Goal: Task Accomplishment & Management: Manage account settings

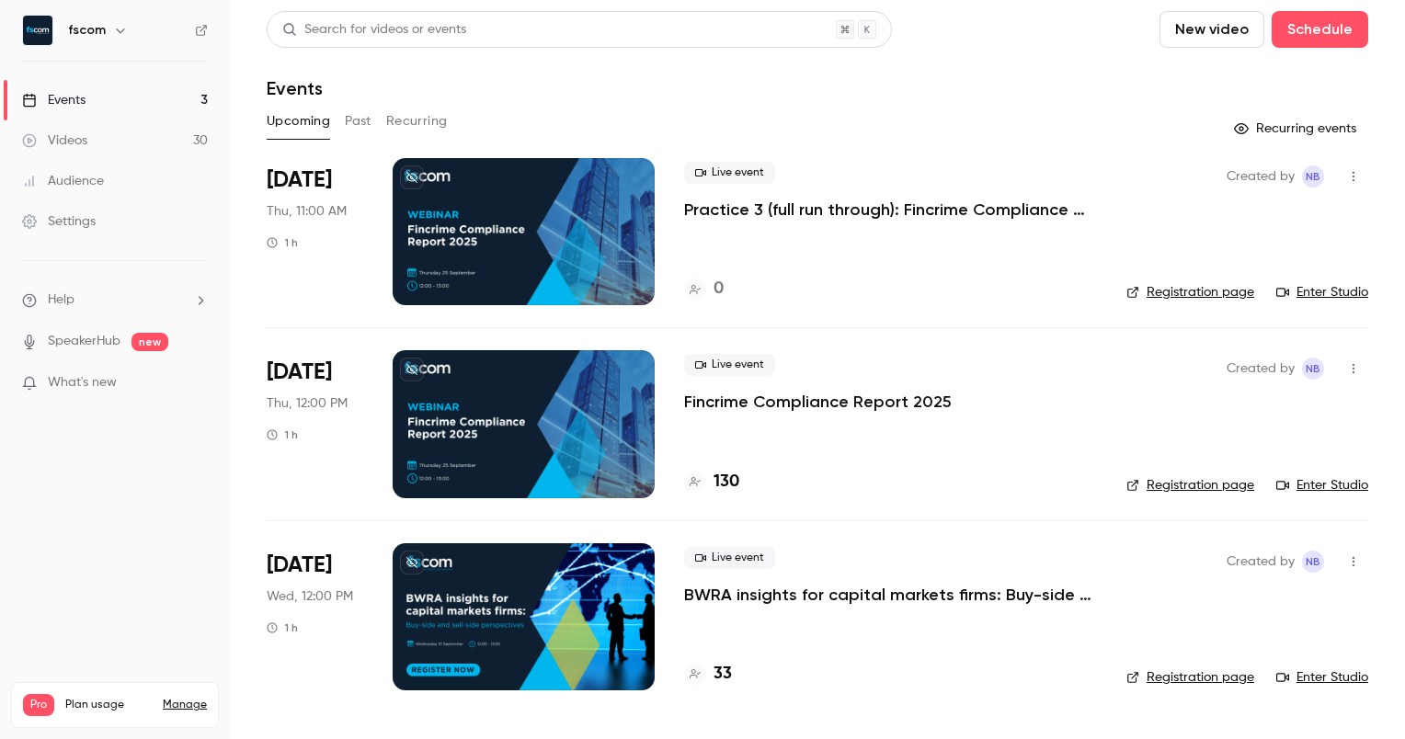
click at [498, 468] on div at bounding box center [524, 423] width 262 height 147
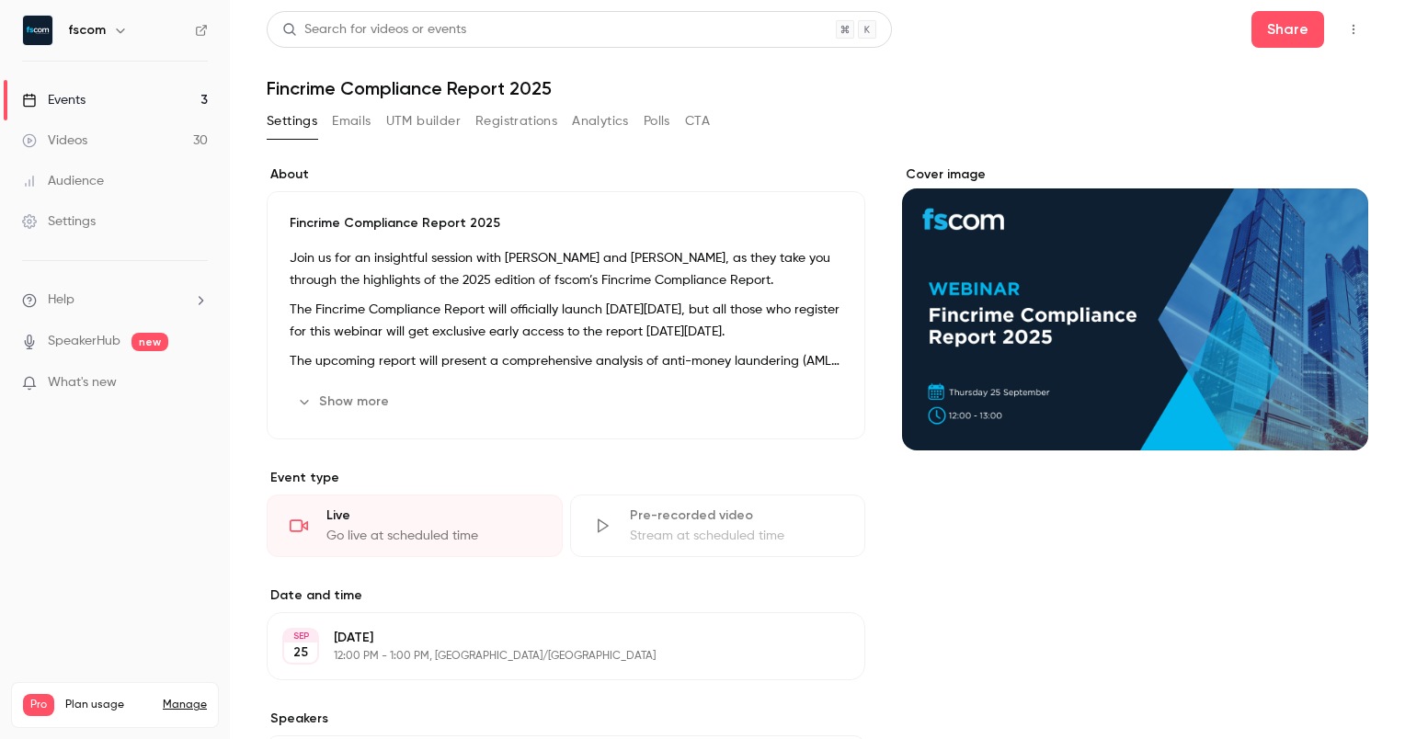
click at [505, 120] on button "Registrations" at bounding box center [517, 121] width 82 height 29
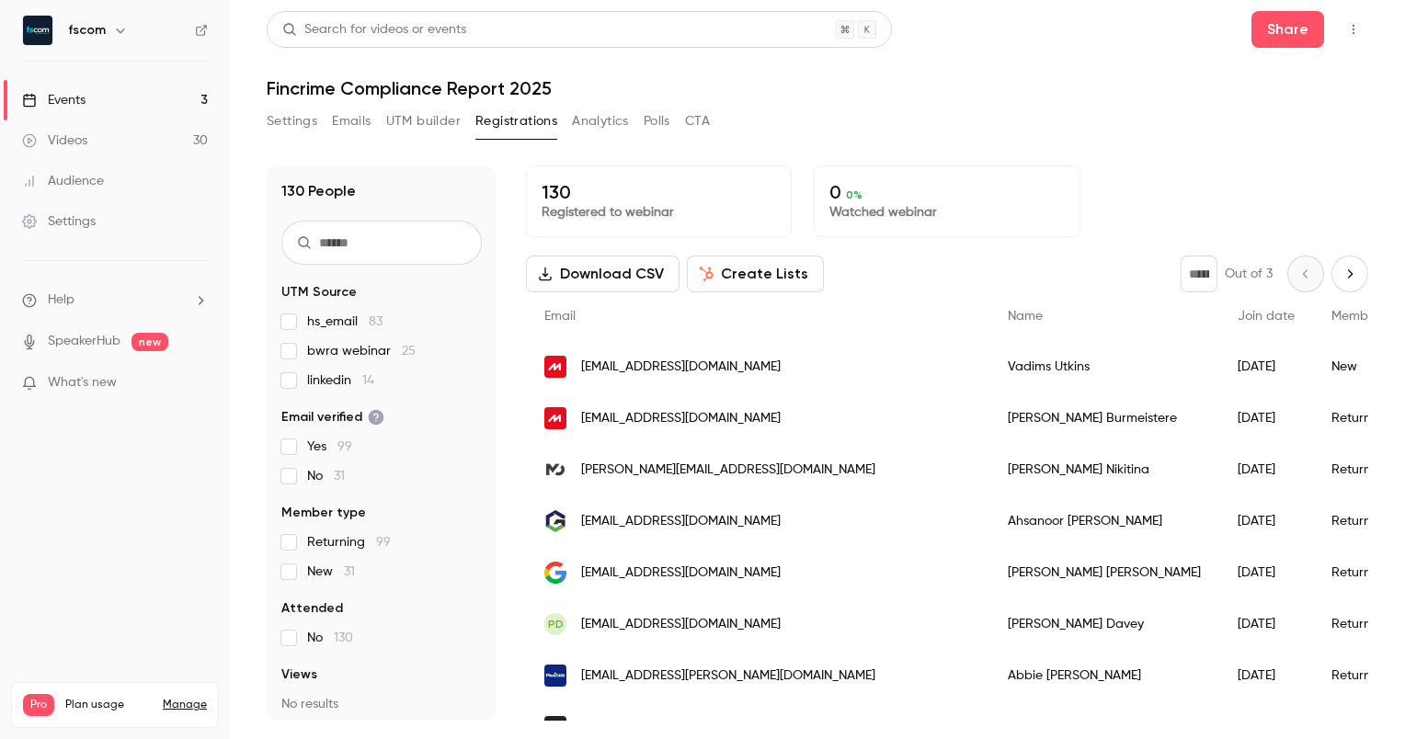
click at [621, 276] on button "Download CSV" at bounding box center [603, 274] width 154 height 37
click at [438, 239] on input "text" at bounding box center [381, 243] width 201 height 44
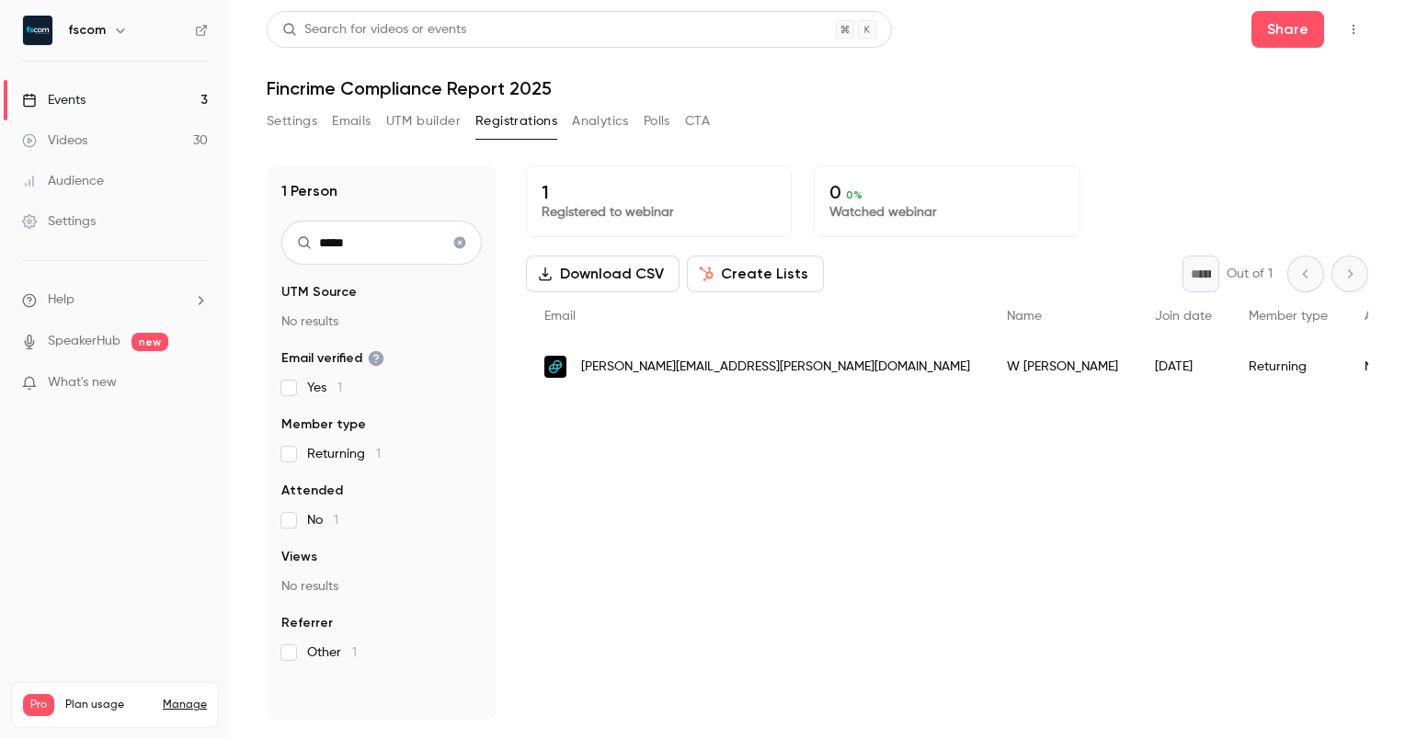
type input "*****"
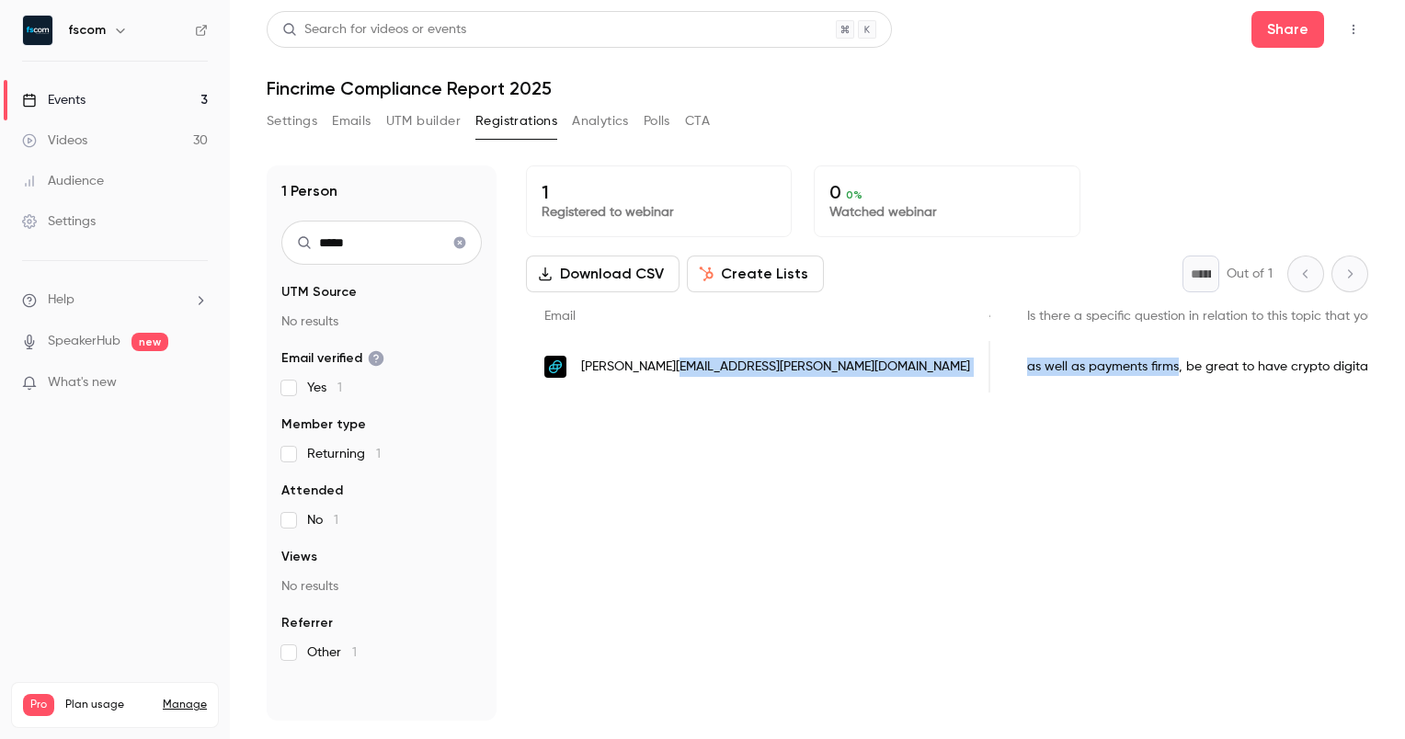
scroll to position [0, 710]
drag, startPoint x: 668, startPoint y: 392, endPoint x: 937, endPoint y: 371, distance: 270.3
click at [937, 371] on div "william.mcdevitt@gemini.com W McDevitt 2025/06/12 Returning No - Gemini mlro as…" at bounding box center [1112, 367] width 2592 height 52
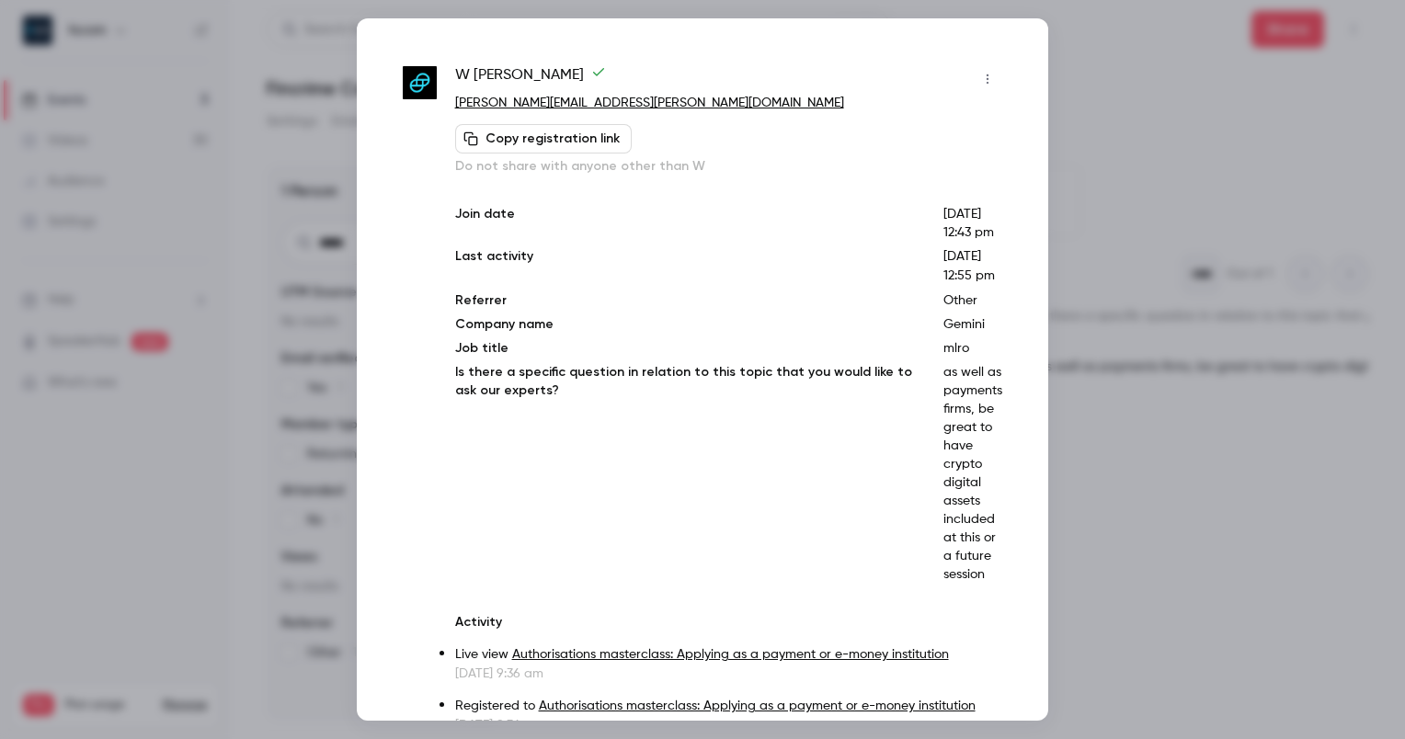
click at [954, 438] on p "as well as payments firms, be great to have crypto digital assets included at t…" at bounding box center [973, 473] width 59 height 221
drag, startPoint x: 954, startPoint y: 438, endPoint x: 967, endPoint y: 530, distance: 92.9
click at [967, 530] on p "as well as payments firms, be great to have crypto digital assets included at t…" at bounding box center [973, 473] width 59 height 221
drag, startPoint x: 974, startPoint y: 612, endPoint x: 923, endPoint y: 414, distance: 204.3
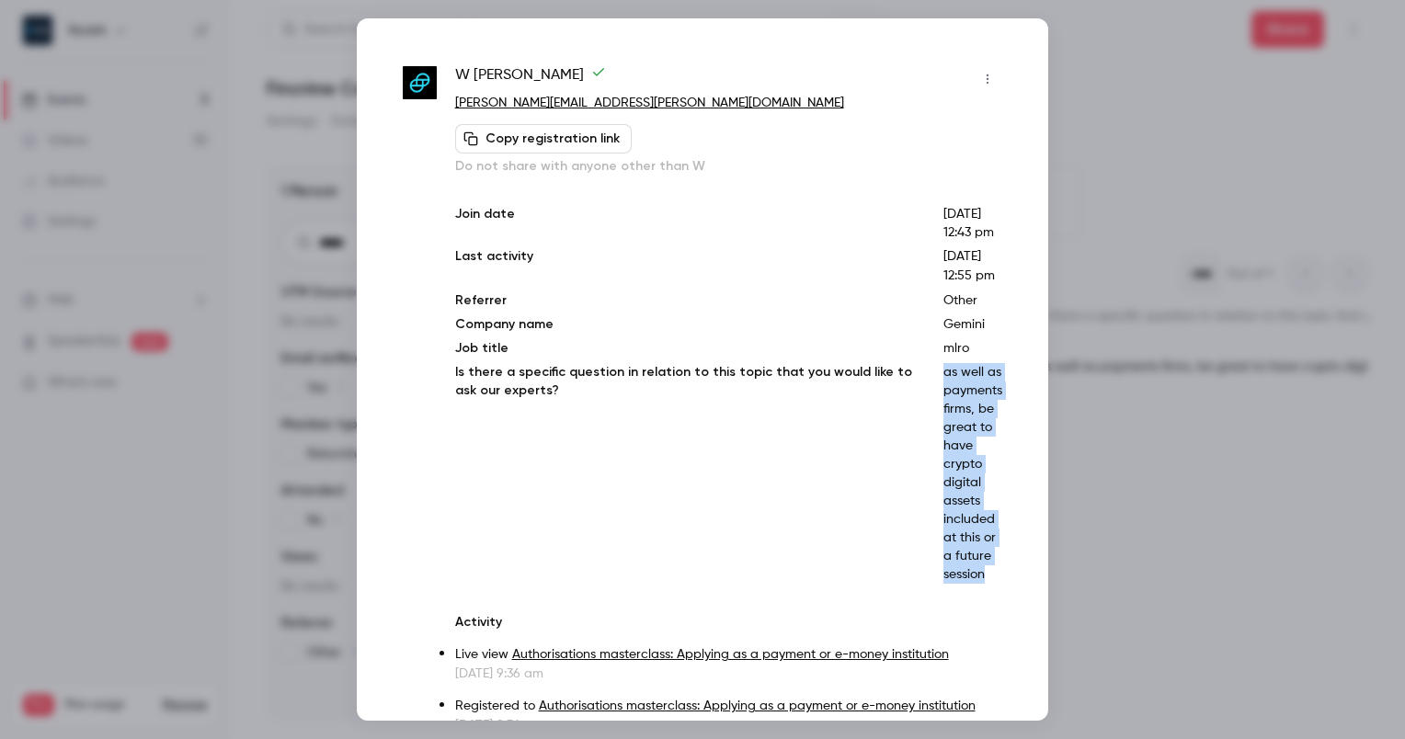
click at [923, 414] on div "Join date May 27, 2025 12:43 pm Last activity Jun 12, 2025 12:55 pm Referrer Ot…" at bounding box center [728, 394] width 547 height 379
copy p "as well as payments firms, be great to have crypto digital assets included at t…"
click at [1109, 134] on div at bounding box center [702, 369] width 1405 height 739
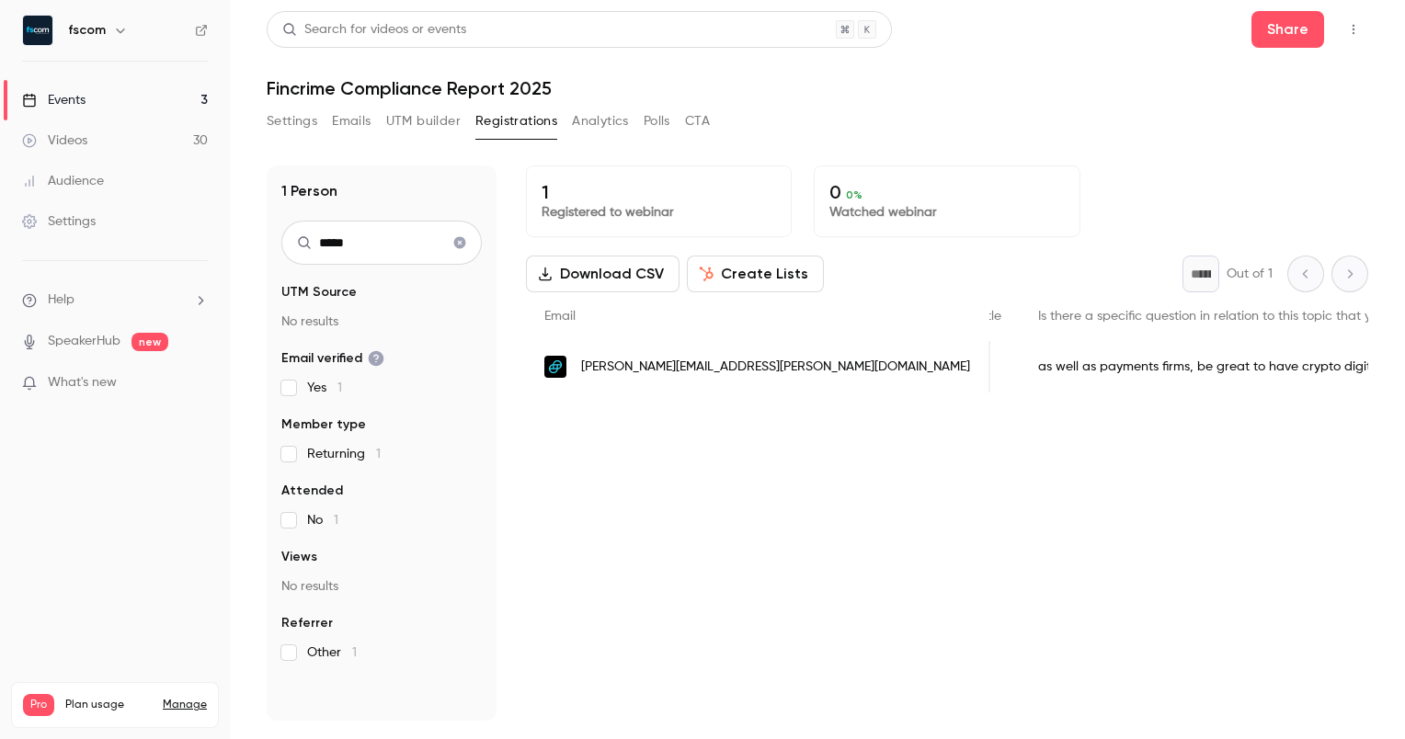
click at [66, 27] on div "fscom" at bounding box center [115, 30] width 186 height 31
click at [82, 216] on div "Settings" at bounding box center [59, 221] width 74 height 18
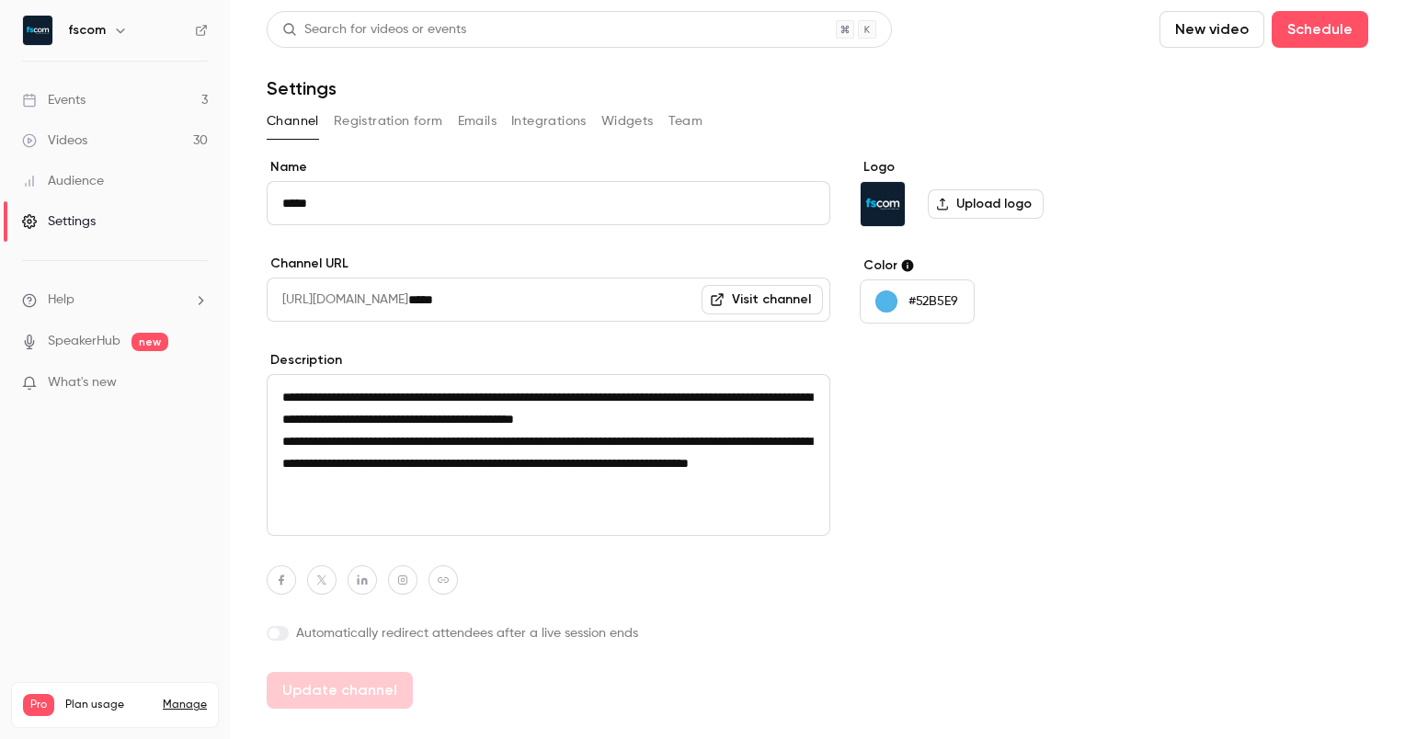
click at [963, 209] on label "Upload logo" at bounding box center [986, 203] width 116 height 29
click at [0, 0] on input "Upload logo" at bounding box center [0, 0] width 0 height 0
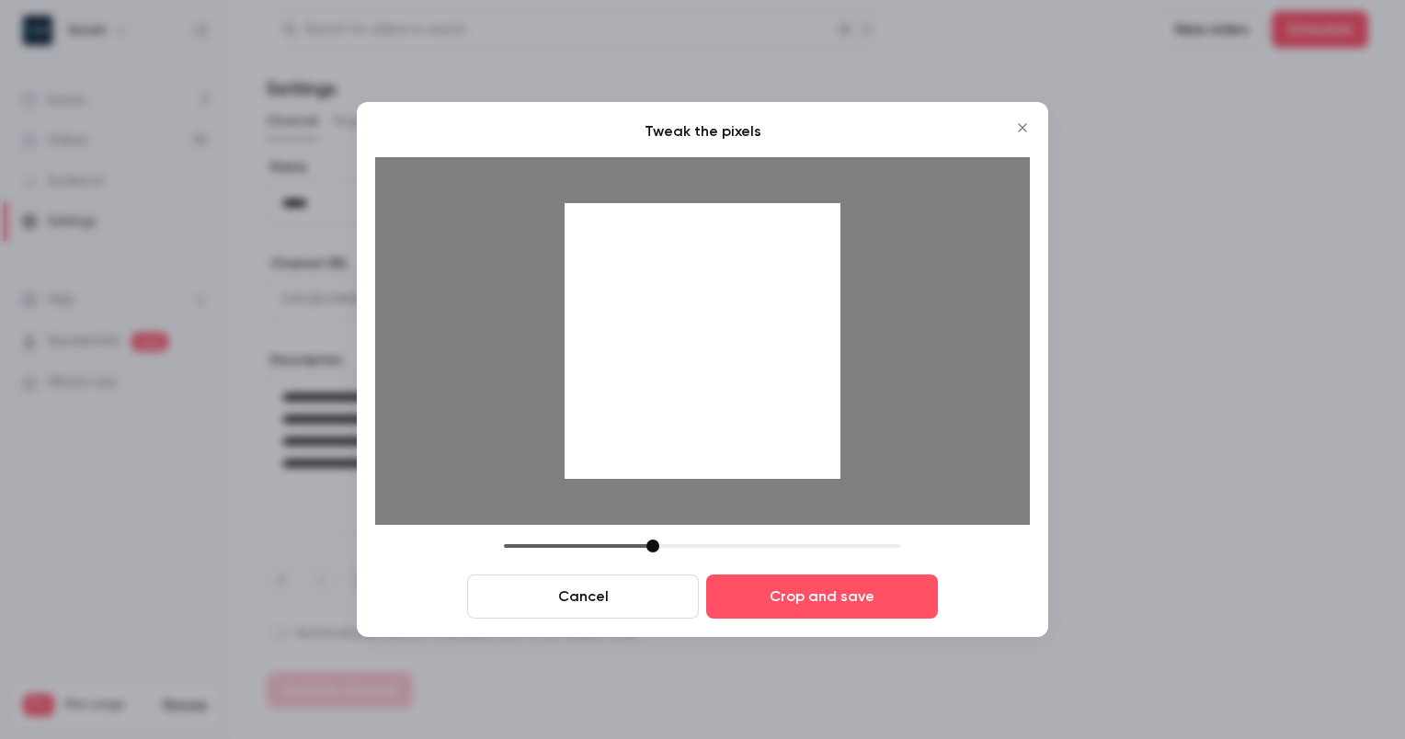
drag, startPoint x: 640, startPoint y: 541, endPoint x: 658, endPoint y: 533, distance: 19.0
click at [658, 533] on div "Tweak the pixels Cancel Crop and save" at bounding box center [702, 369] width 655 height 499
drag, startPoint x: 787, startPoint y: 338, endPoint x: 785, endPoint y: 350, distance: 11.2
click at [785, 350] on div at bounding box center [703, 341] width 276 height 276
click at [808, 601] on button "Crop and save" at bounding box center [822, 597] width 232 height 44
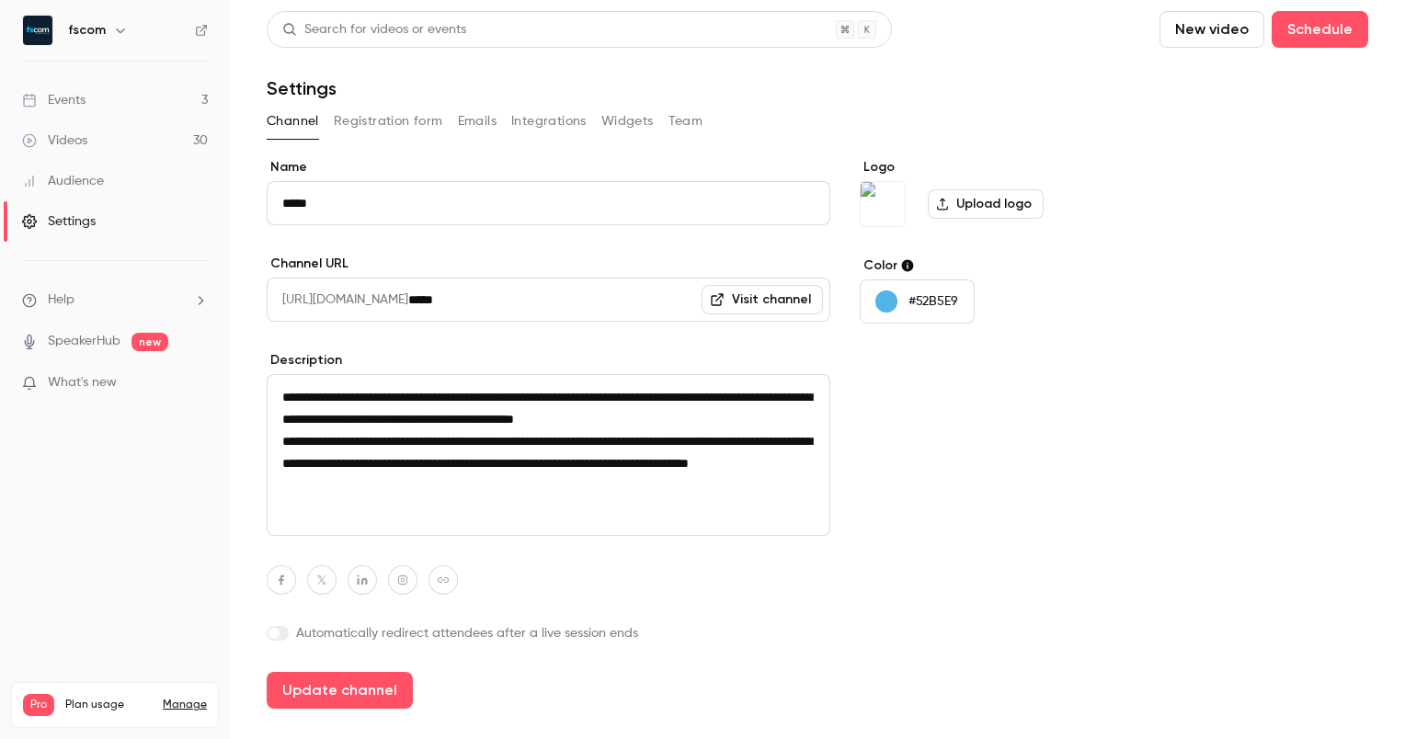
click at [946, 293] on p "#52B5E9" at bounding box center [934, 301] width 50 height 18
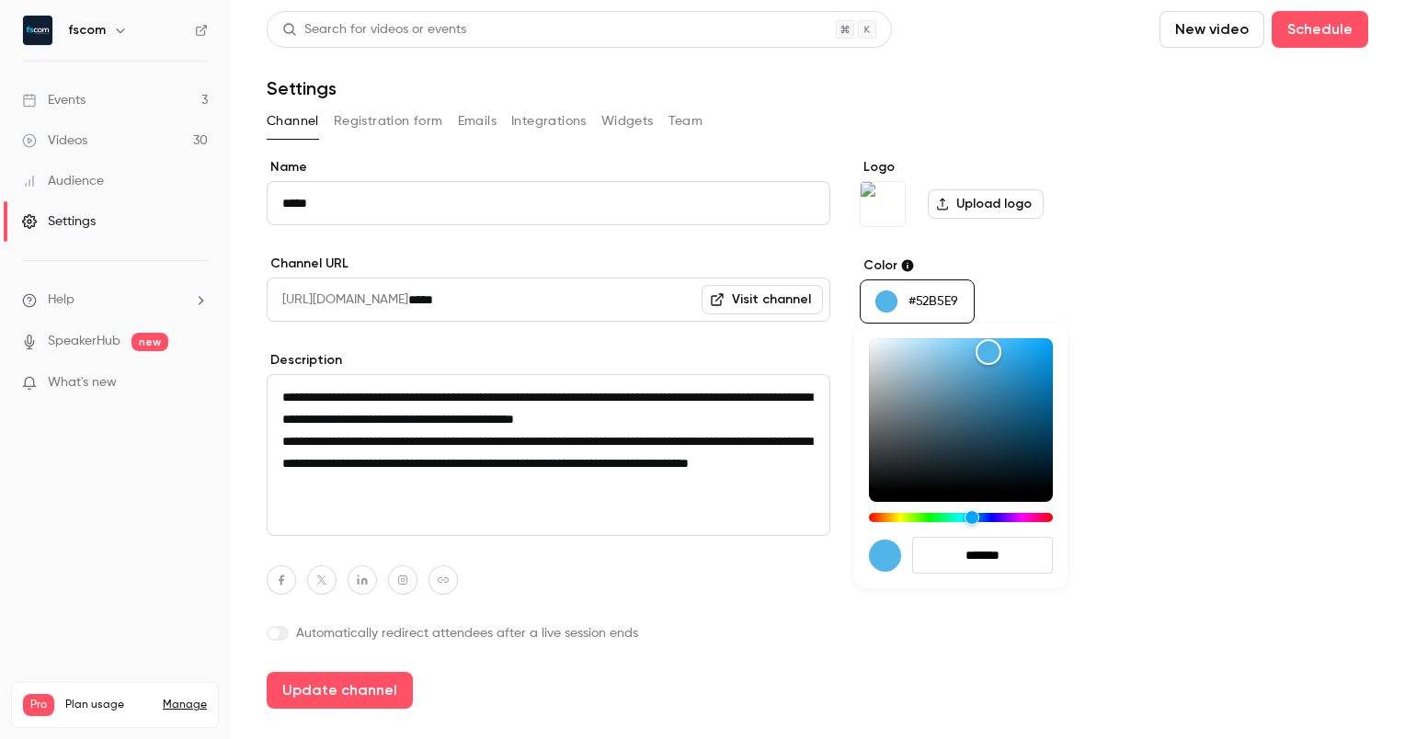
click at [946, 293] on div at bounding box center [702, 369] width 1405 height 739
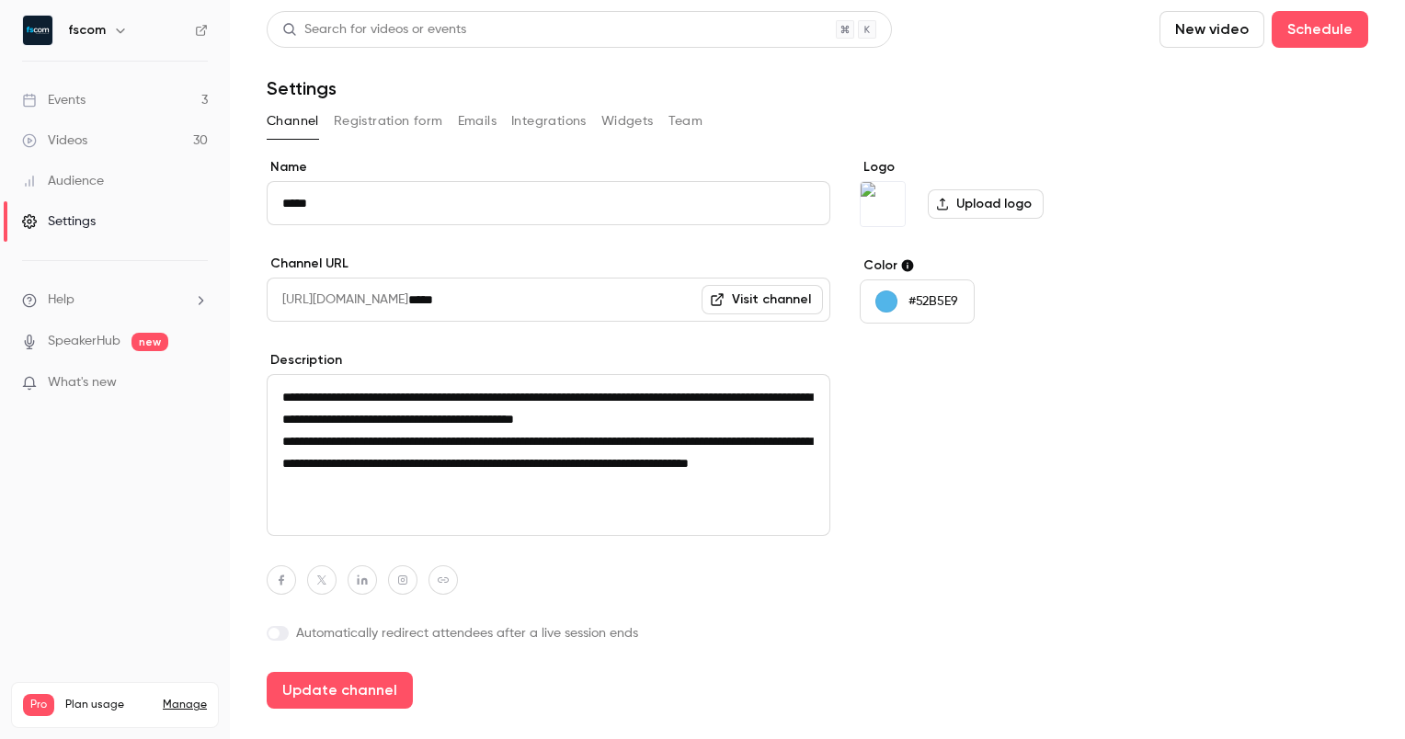
drag, startPoint x: 946, startPoint y: 293, endPoint x: 930, endPoint y: 306, distance: 20.3
click at [930, 306] on button "#52B5E9" at bounding box center [917, 302] width 115 height 44
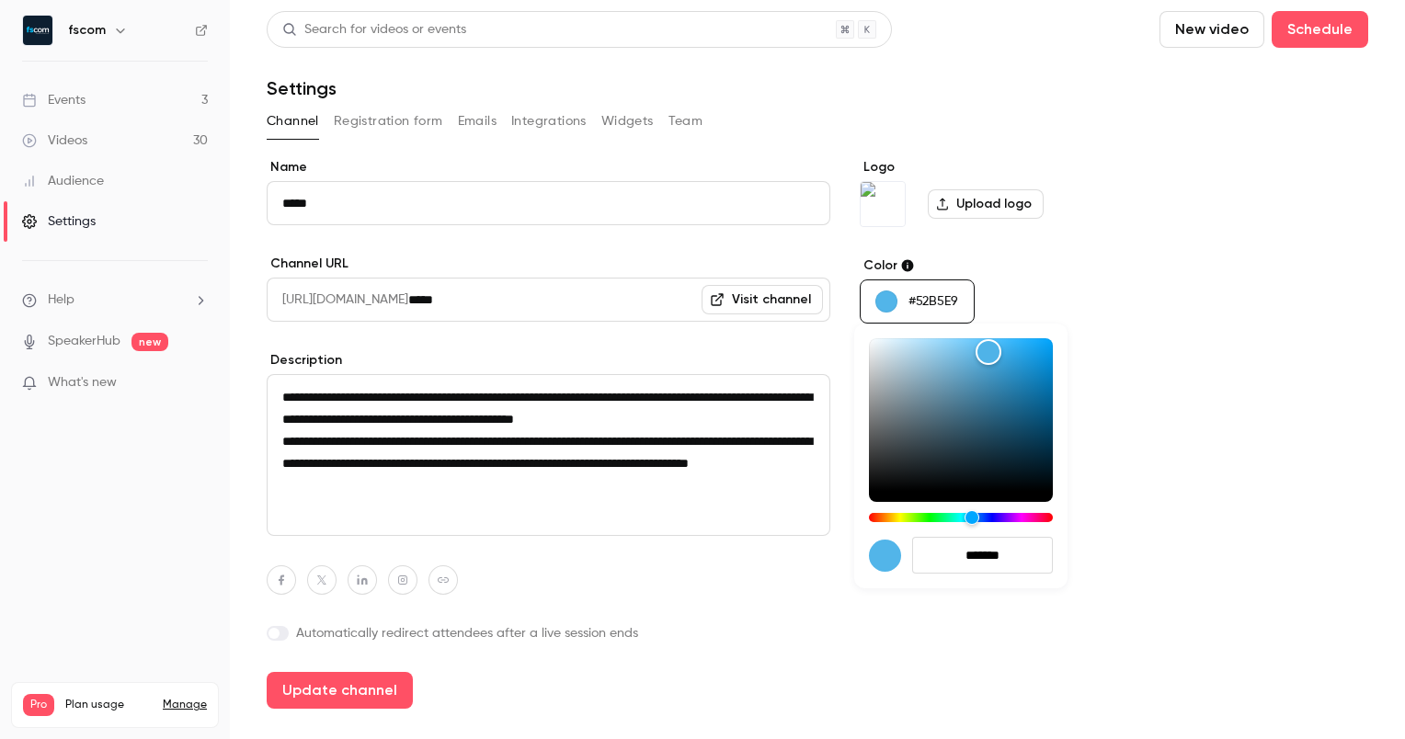
click at [1001, 560] on input "*******" at bounding box center [982, 555] width 141 height 37
drag, startPoint x: 1015, startPoint y: 560, endPoint x: 970, endPoint y: 559, distance: 45.1
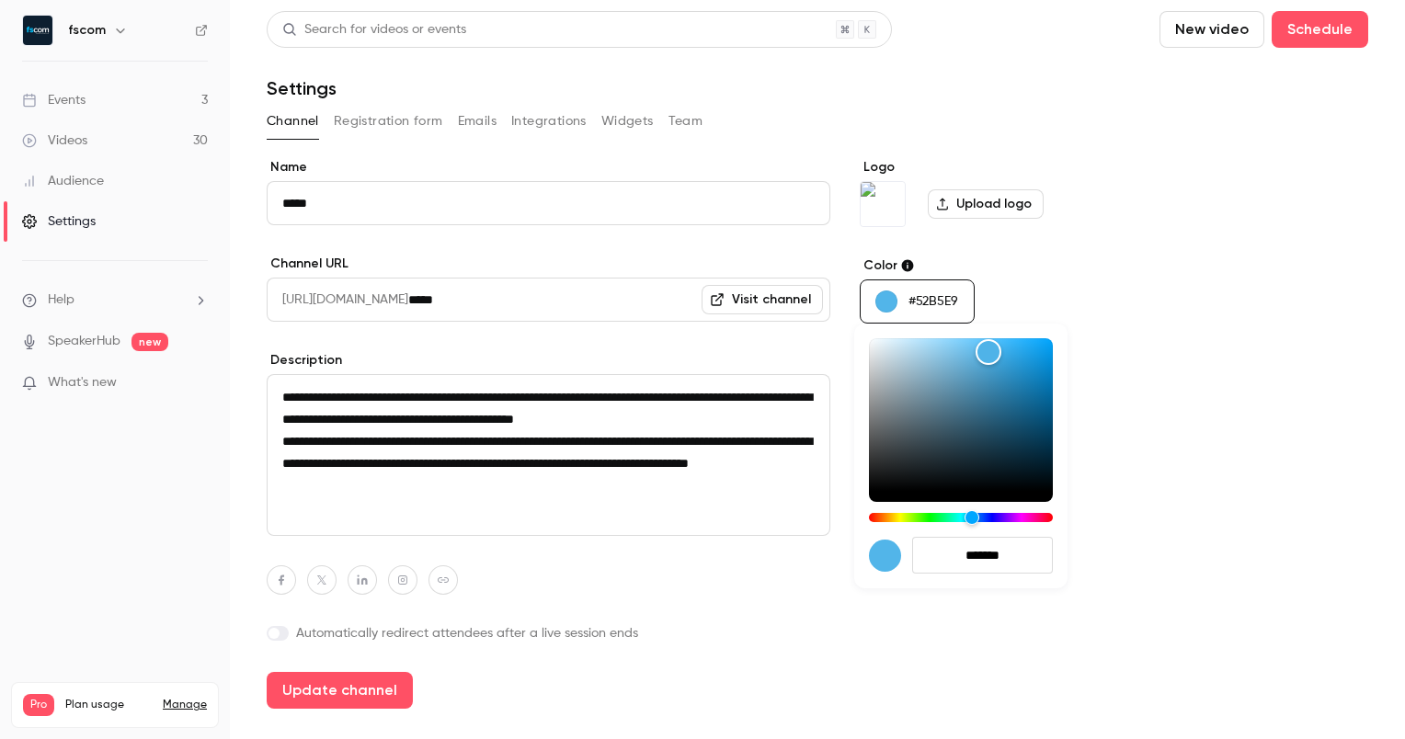
click at [970, 559] on input "*******" at bounding box center [982, 555] width 141 height 37
paste input "**"
type input "*******"
click at [1009, 600] on div at bounding box center [702, 369] width 1405 height 739
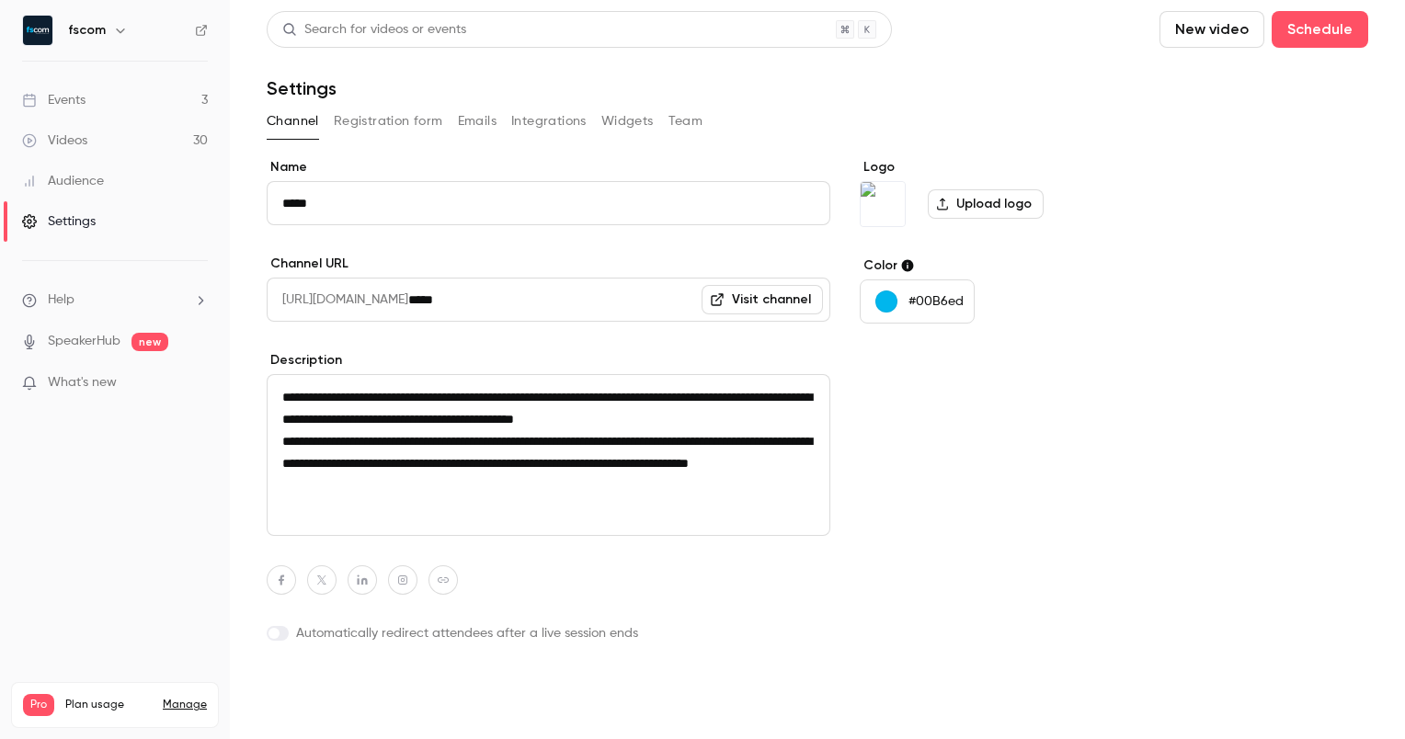
click at [342, 702] on button "Update channel" at bounding box center [340, 690] width 146 height 37
click at [166, 88] on link "Events 3" at bounding box center [115, 100] width 230 height 40
